Goal: Information Seeking & Learning: Find specific fact

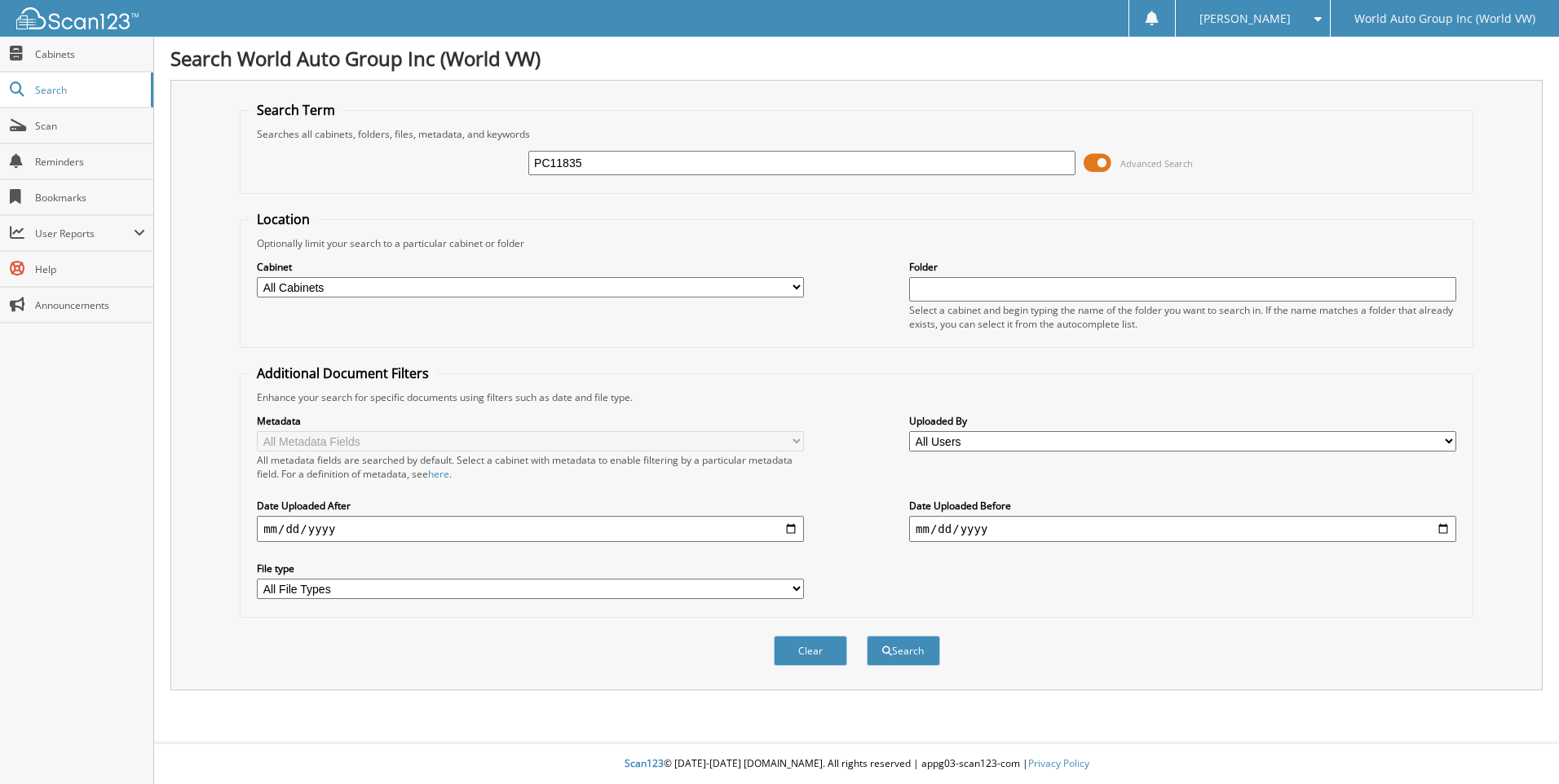
type input "PC11835"
click at [867, 635] on button "Search" at bounding box center [904, 650] width 74 height 30
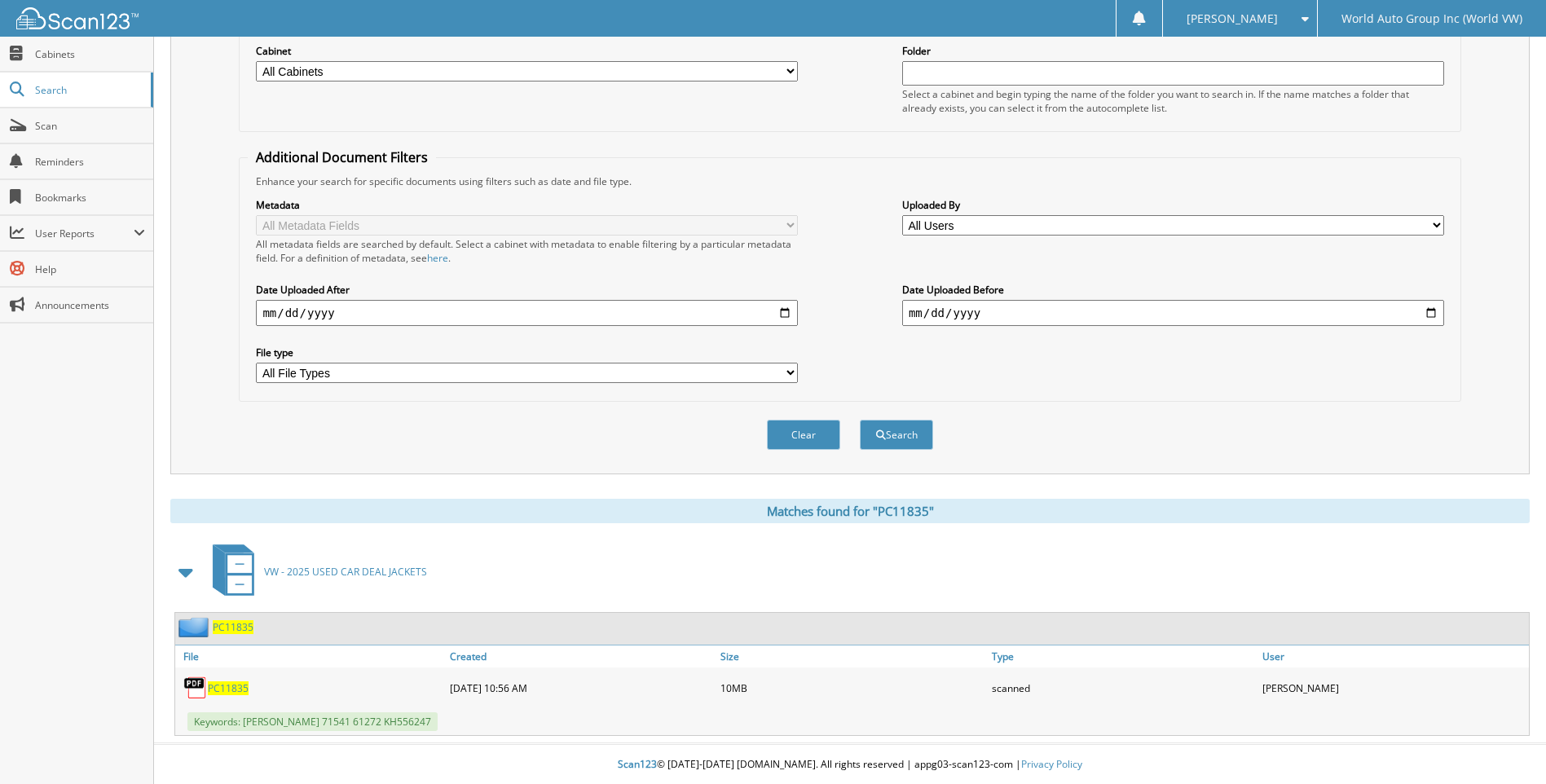
scroll to position [218, 0]
click at [234, 686] on span "PC11835" at bounding box center [228, 687] width 41 height 14
